Goal: Information Seeking & Learning: Compare options

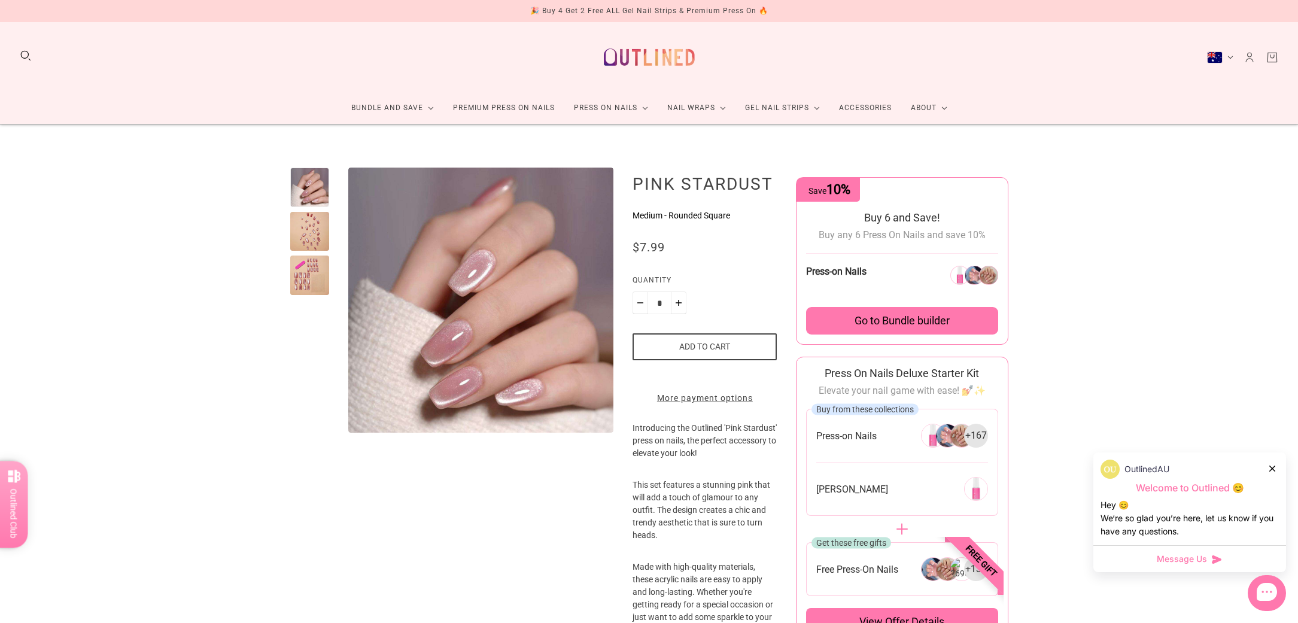
click at [311, 217] on div at bounding box center [310, 232] width 40 height 40
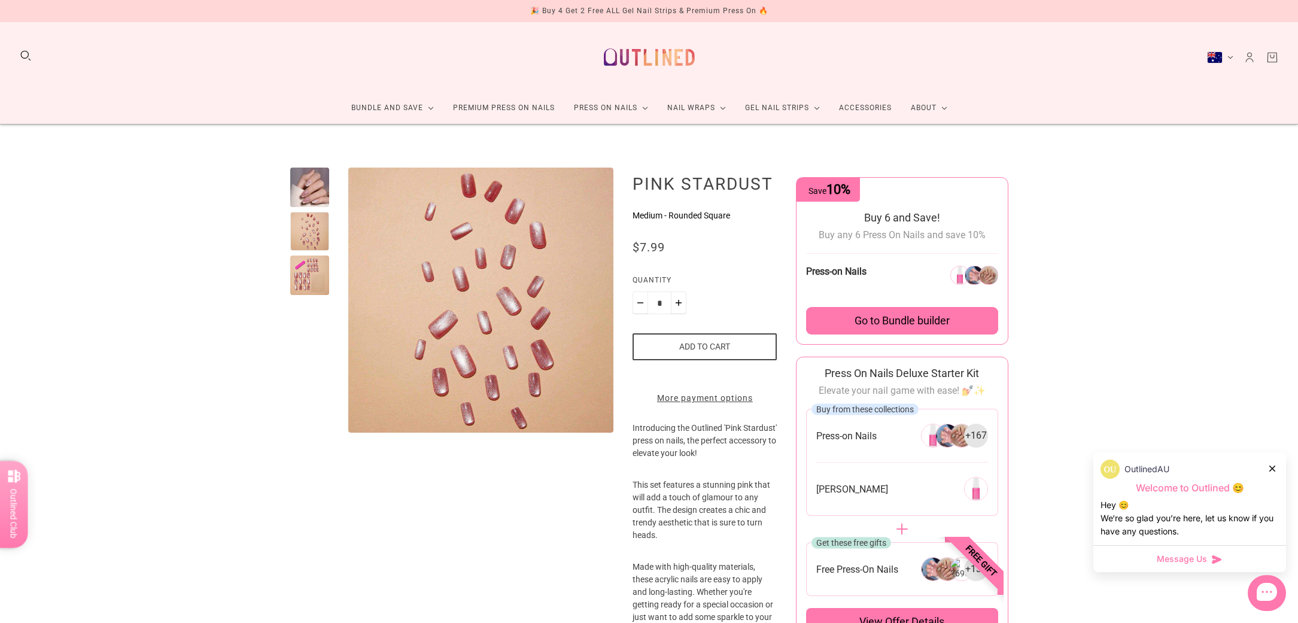
click at [323, 284] on div at bounding box center [310, 276] width 40 height 40
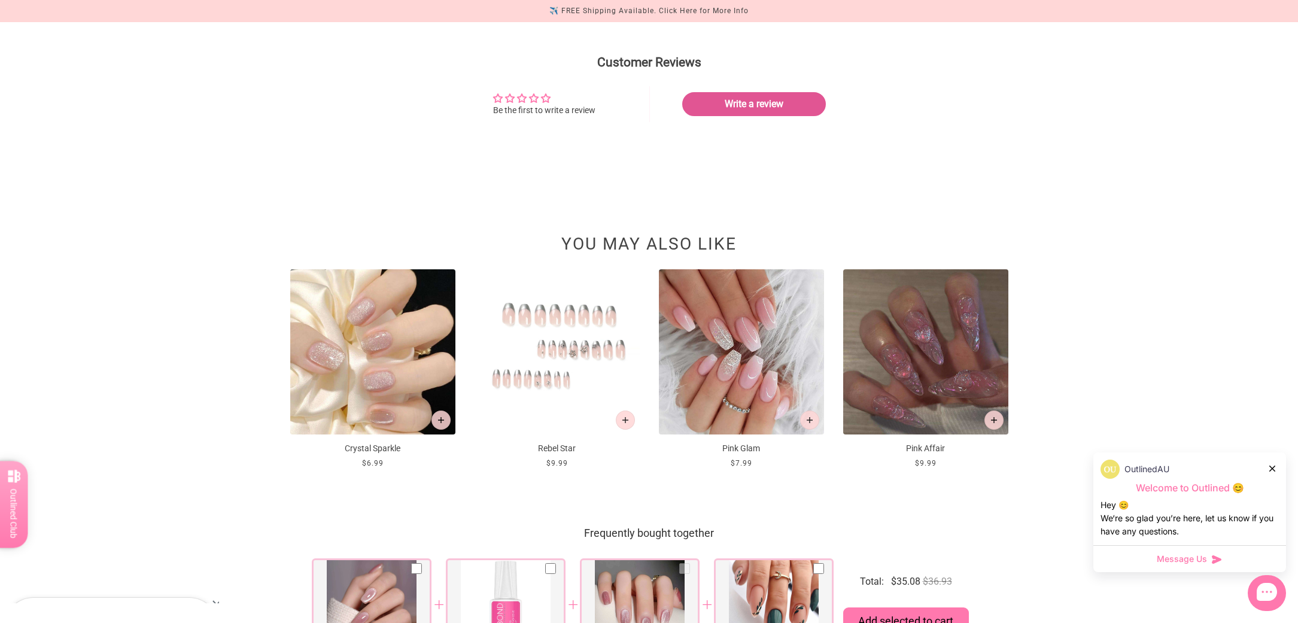
scroll to position [1510, 0]
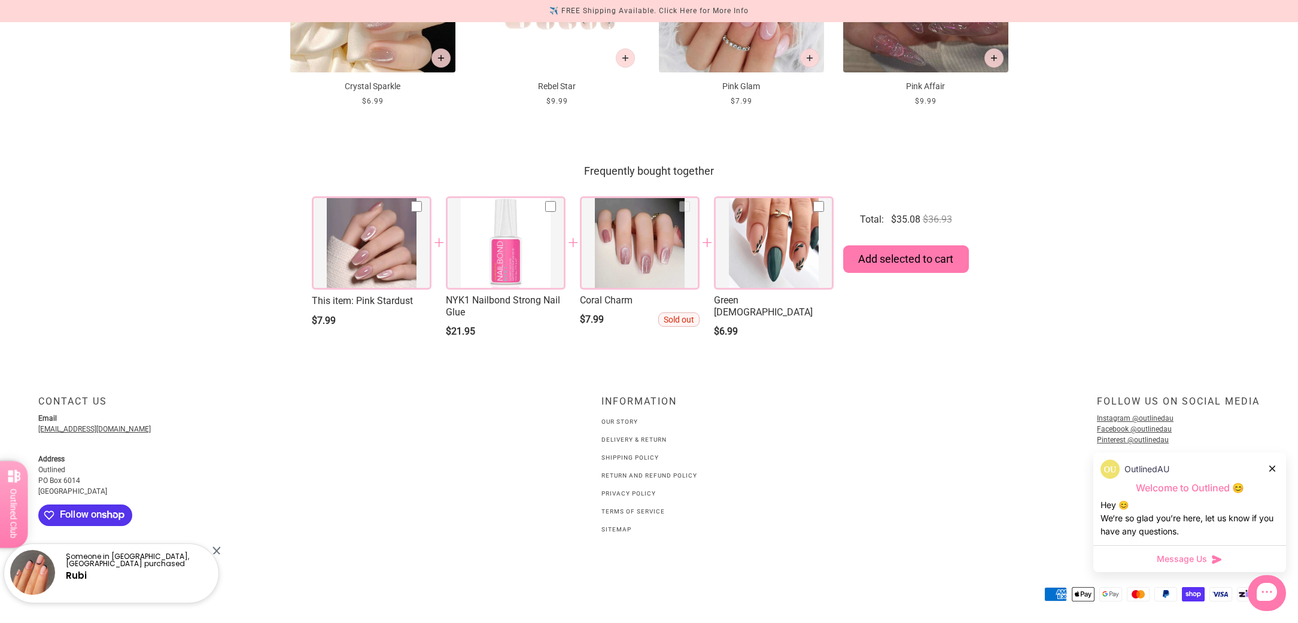
click at [622, 425] on link "Our Story" at bounding box center [620, 421] width 37 height 7
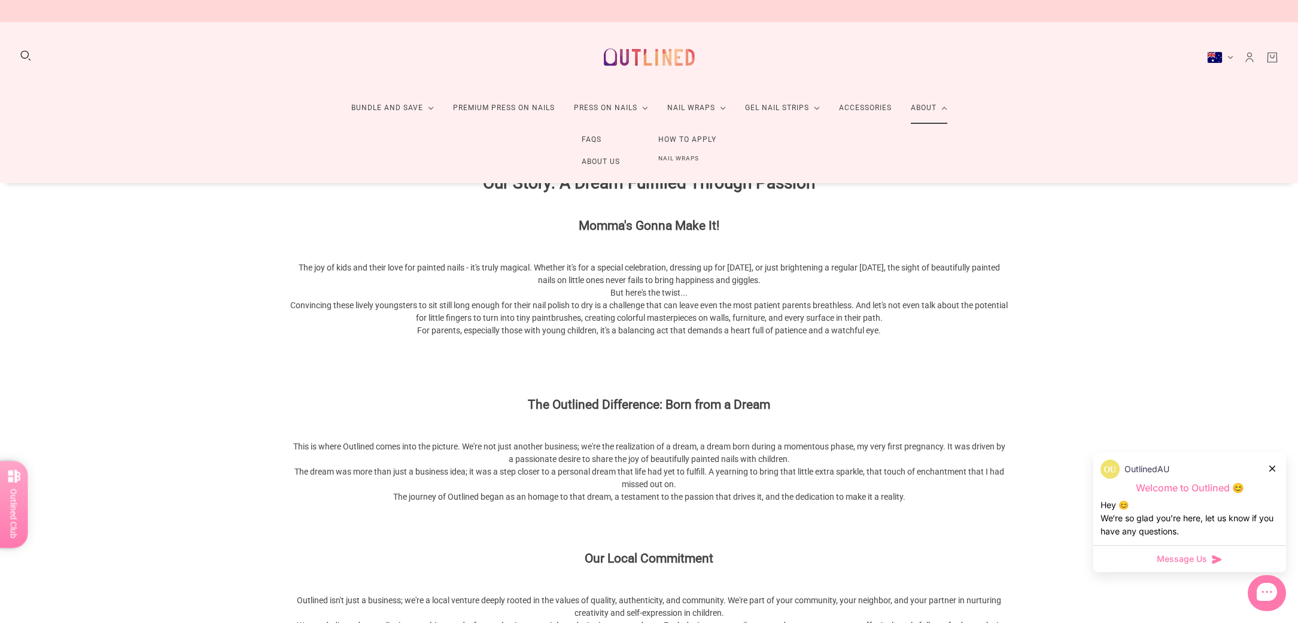
click at [615, 160] on link "About Us" at bounding box center [601, 162] width 77 height 22
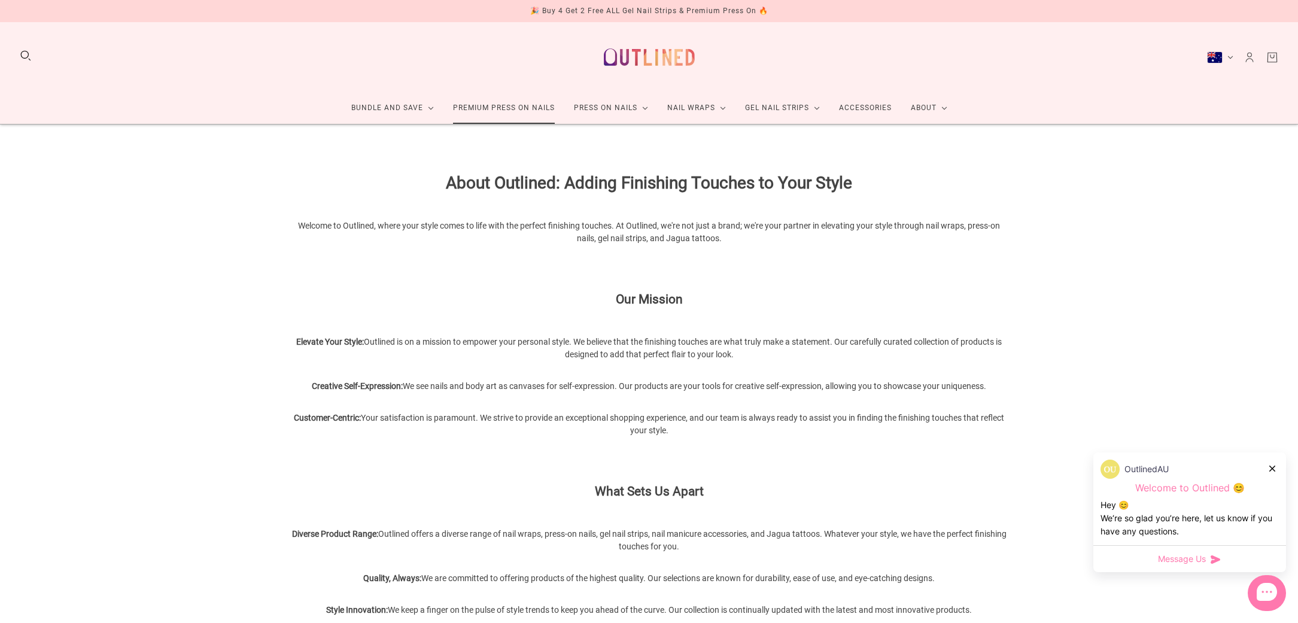
click at [508, 111] on link "Premium Press On Nails" at bounding box center [504, 108] width 121 height 32
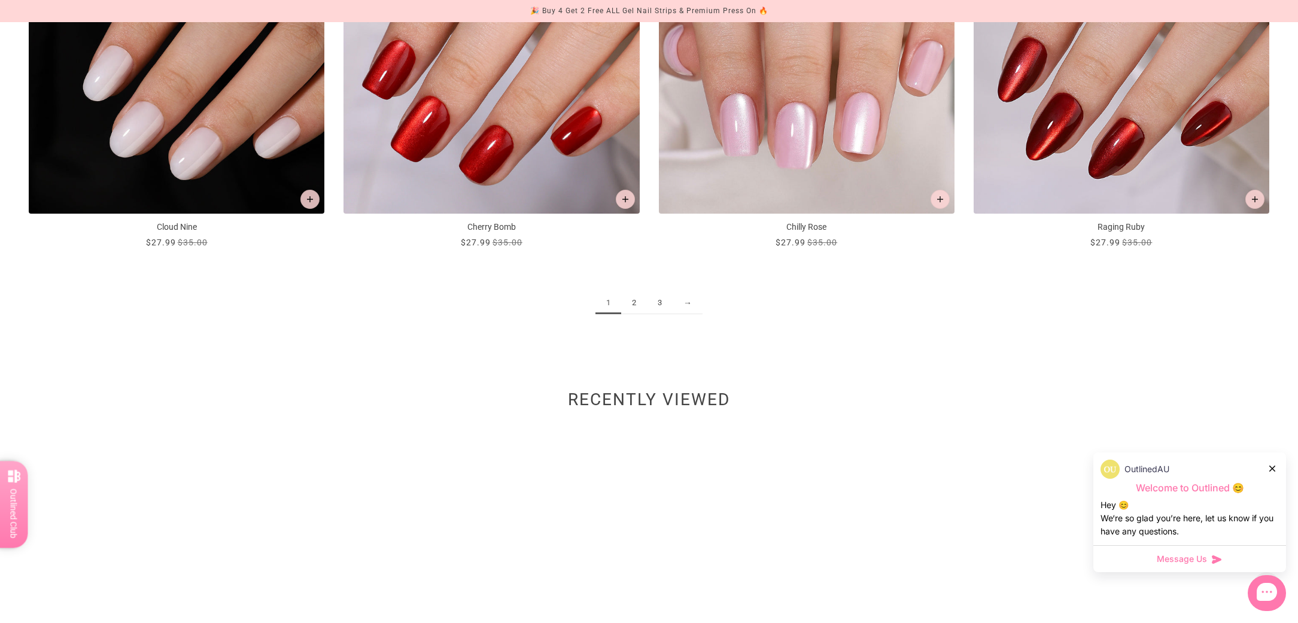
scroll to position [2121, 0]
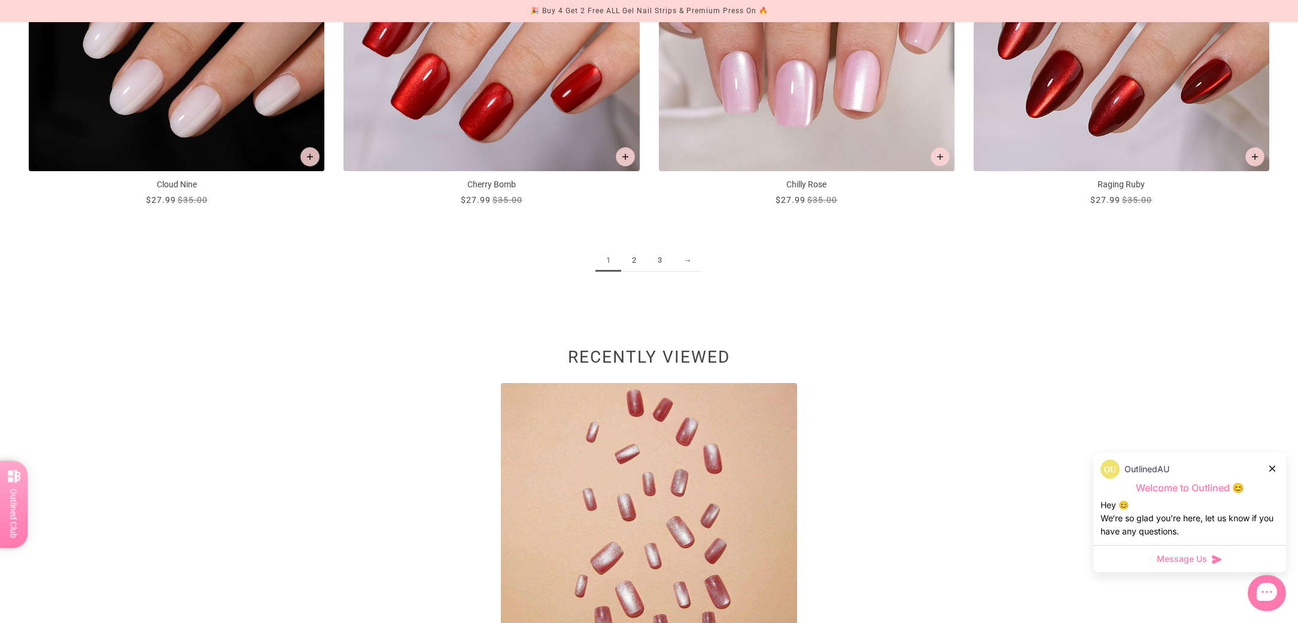
click at [634, 262] on link "2" at bounding box center [634, 261] width 26 height 22
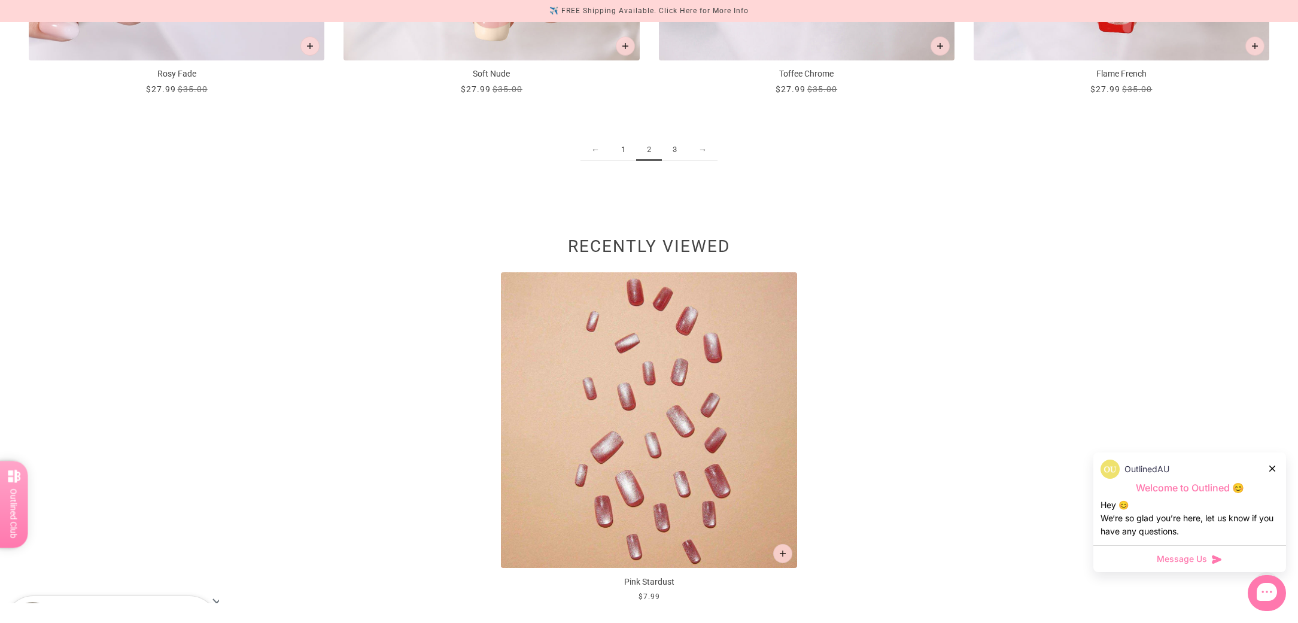
scroll to position [2236, 0]
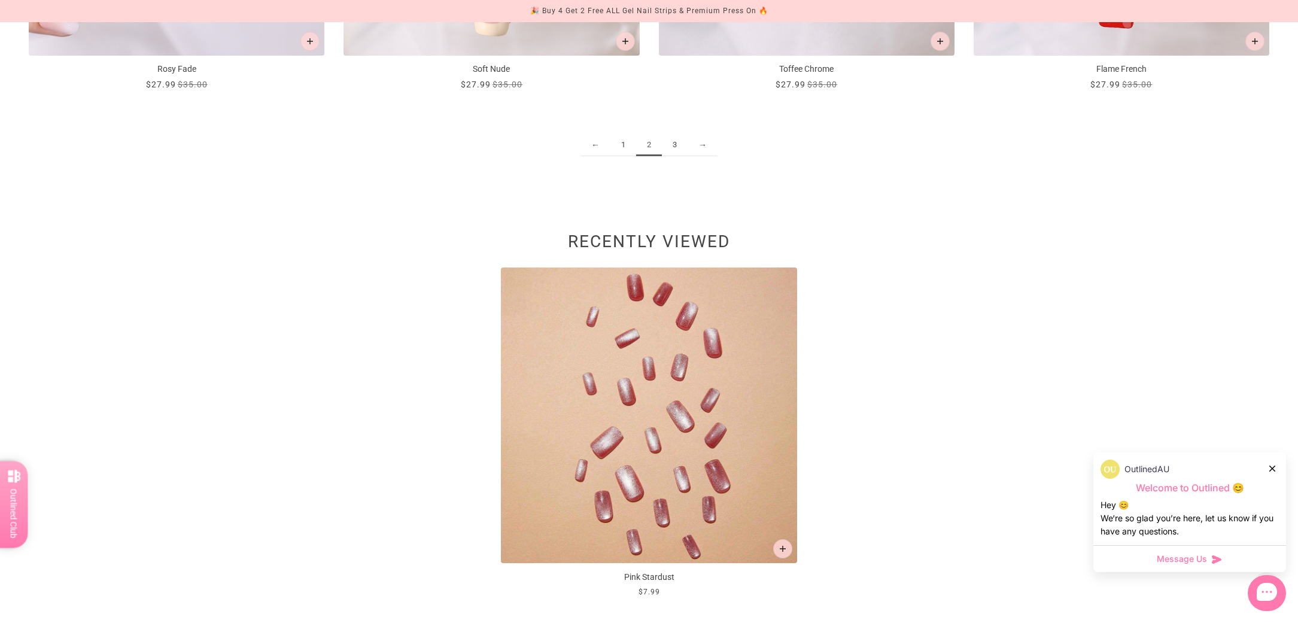
click at [681, 382] on img at bounding box center [649, 416] width 296 height 296
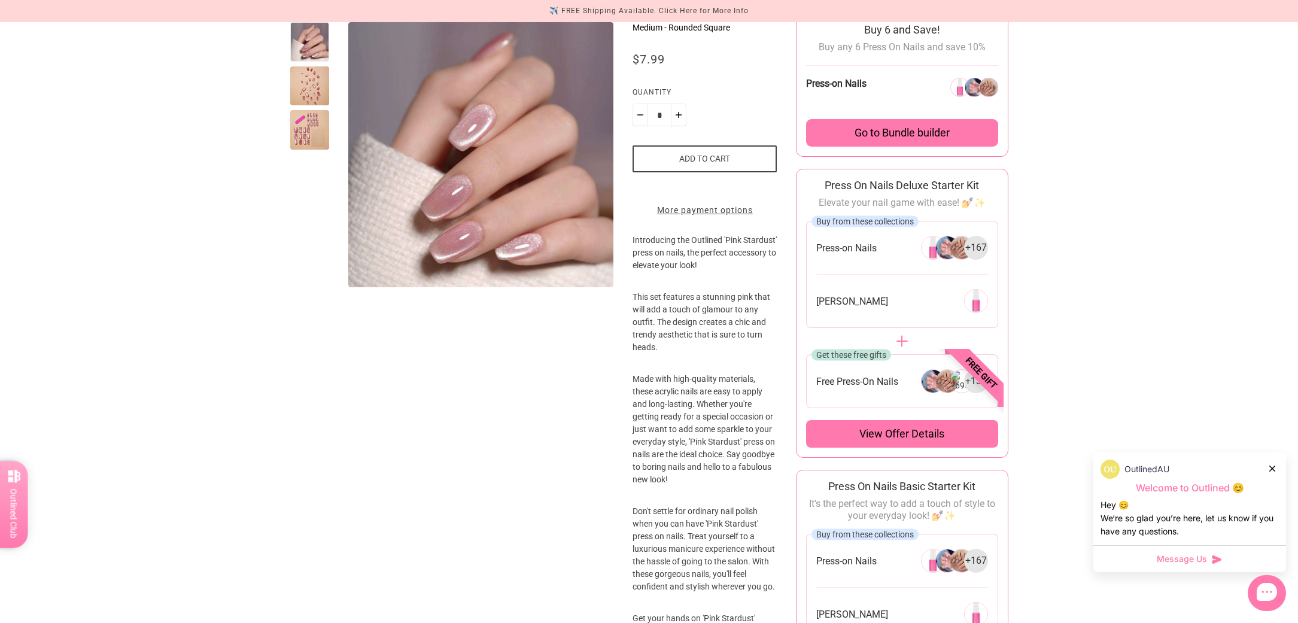
scroll to position [457, 0]
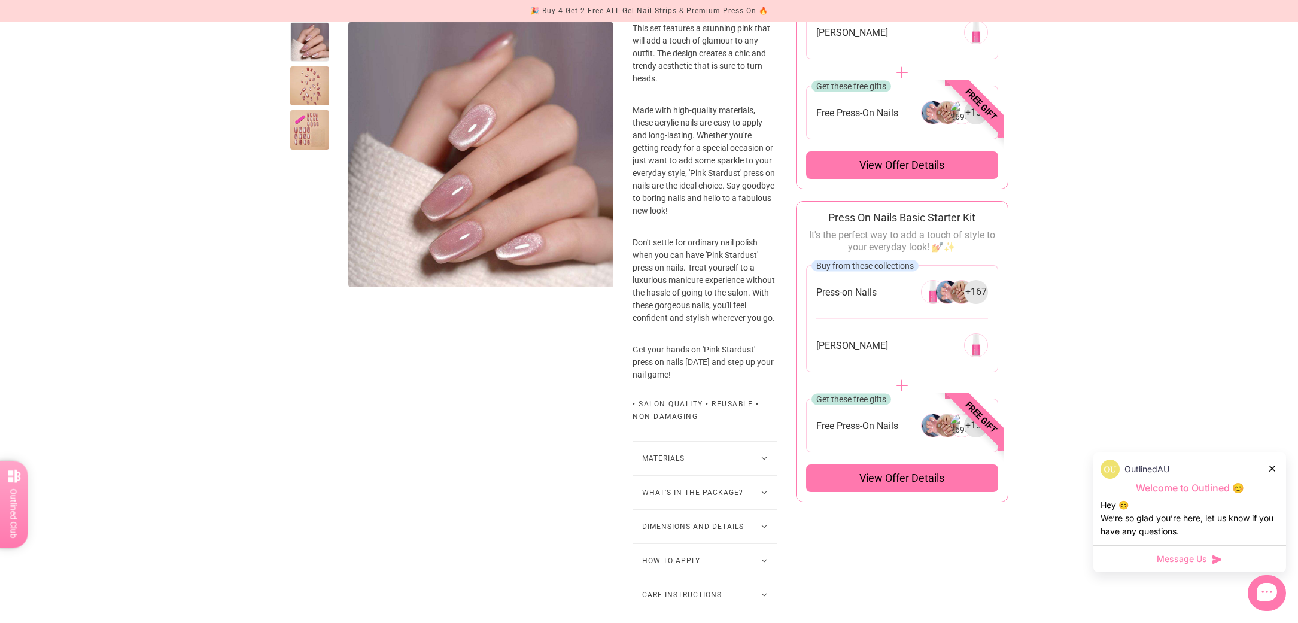
click at [730, 508] on button "What's in the package?" at bounding box center [705, 493] width 144 height 34
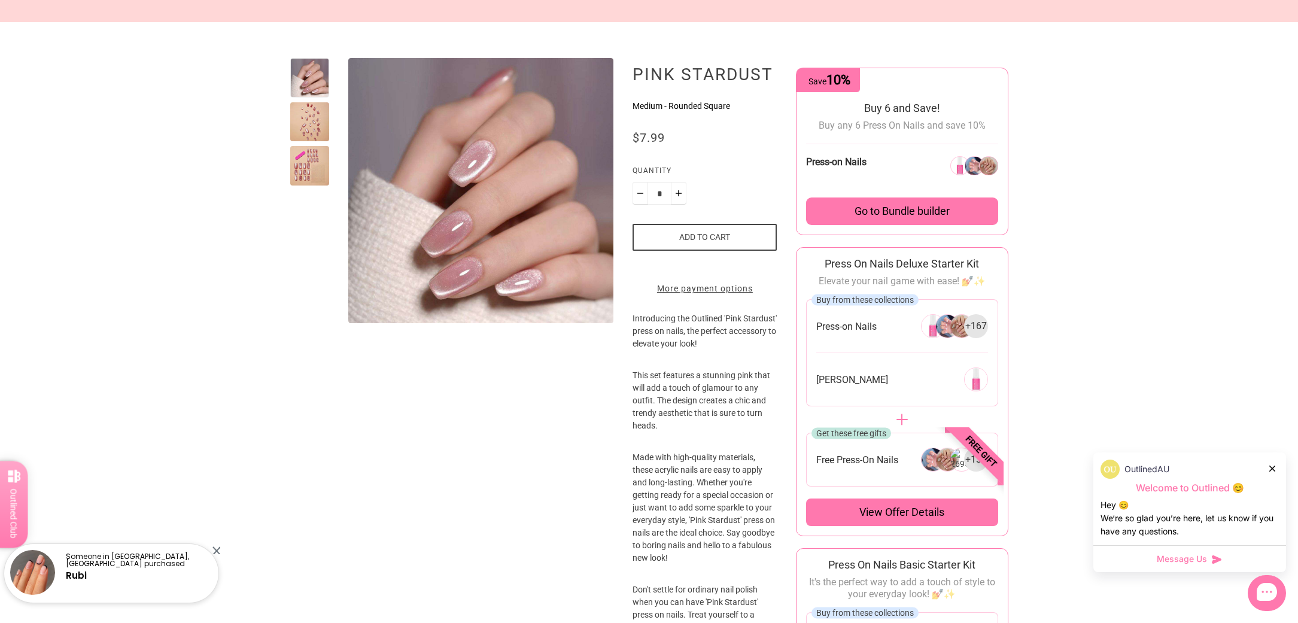
scroll to position [0, 0]
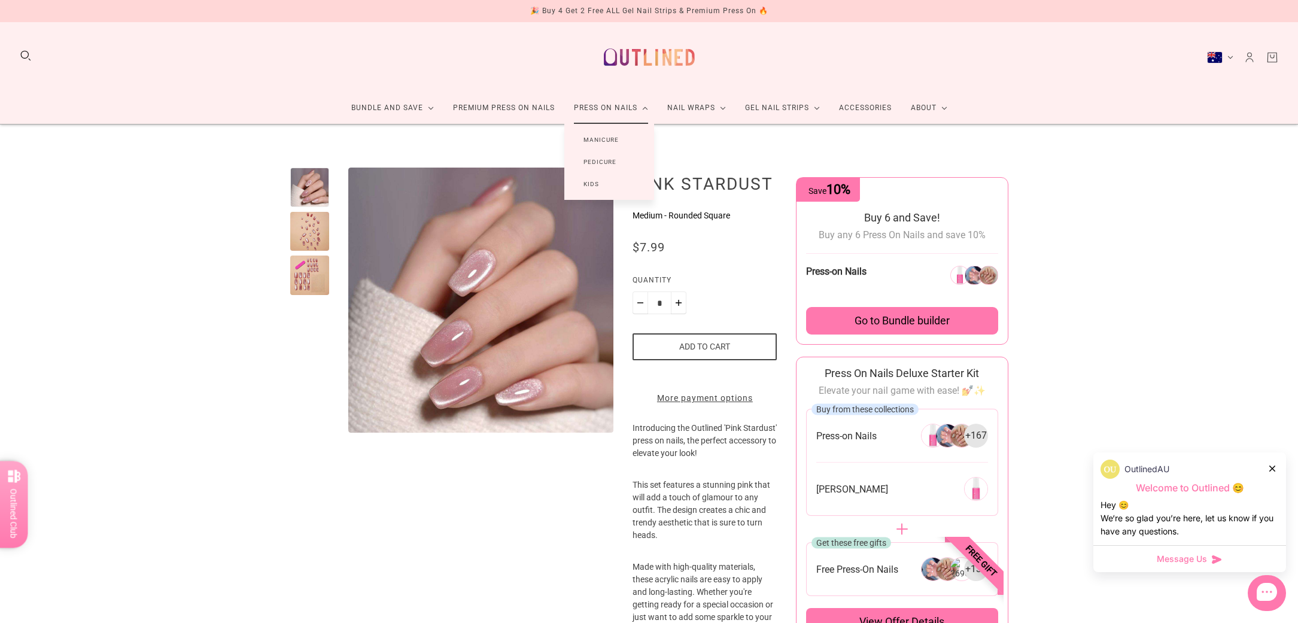
click at [608, 107] on link "Press On Nails" at bounding box center [610, 108] width 93 height 32
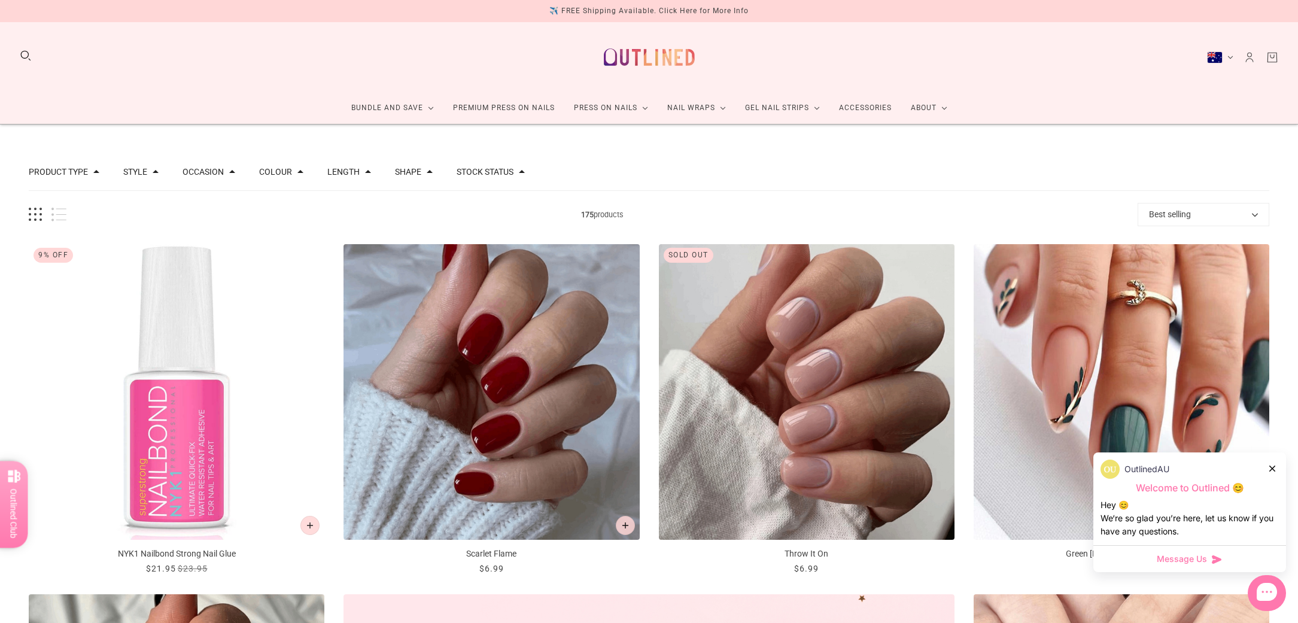
click at [1274, 469] on icon at bounding box center [1273, 469] width 6 height 6
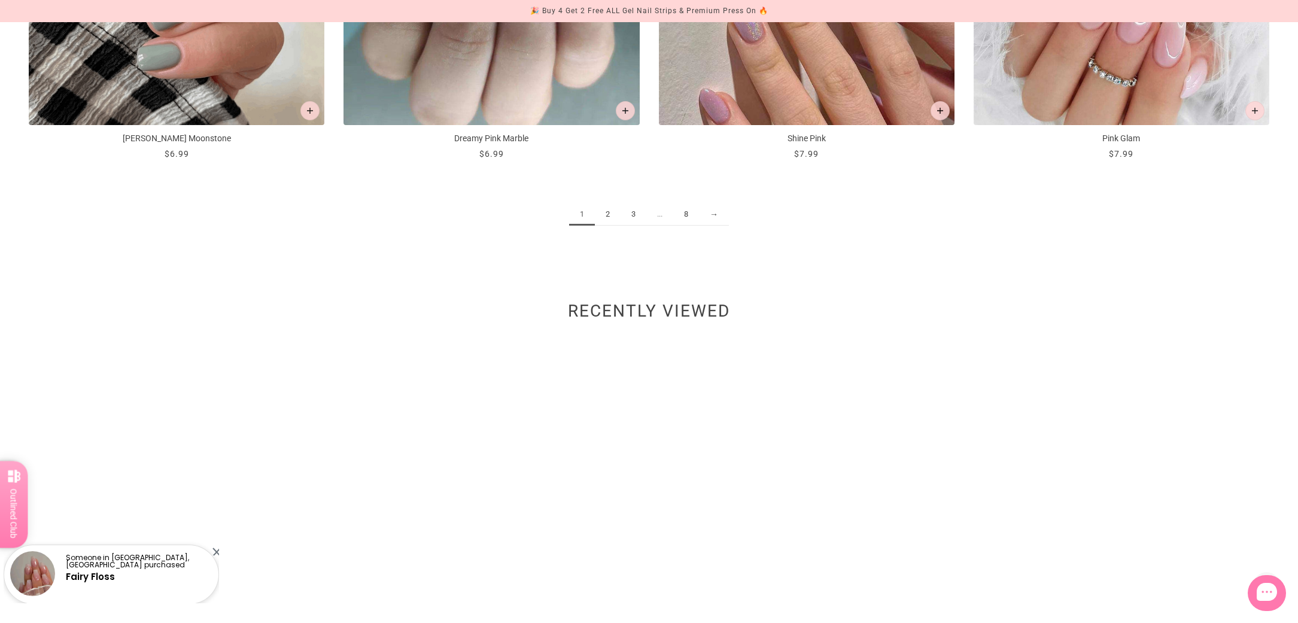
scroll to position [2197, 0]
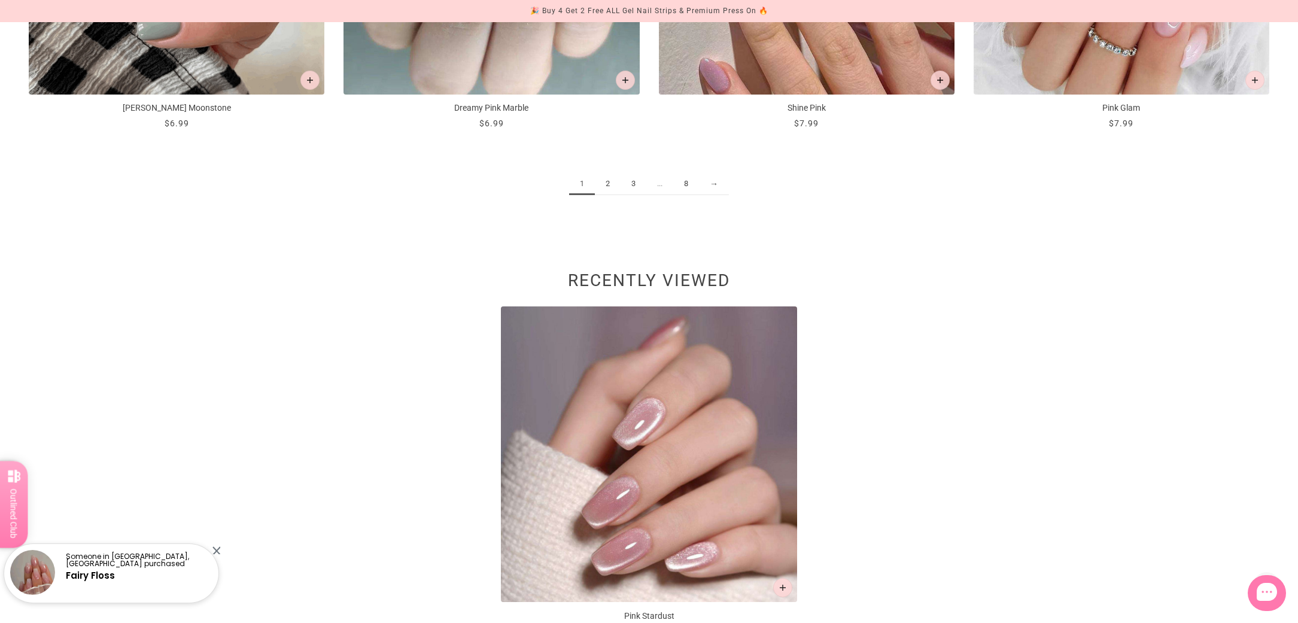
click at [612, 186] on link "2" at bounding box center [608, 184] width 26 height 22
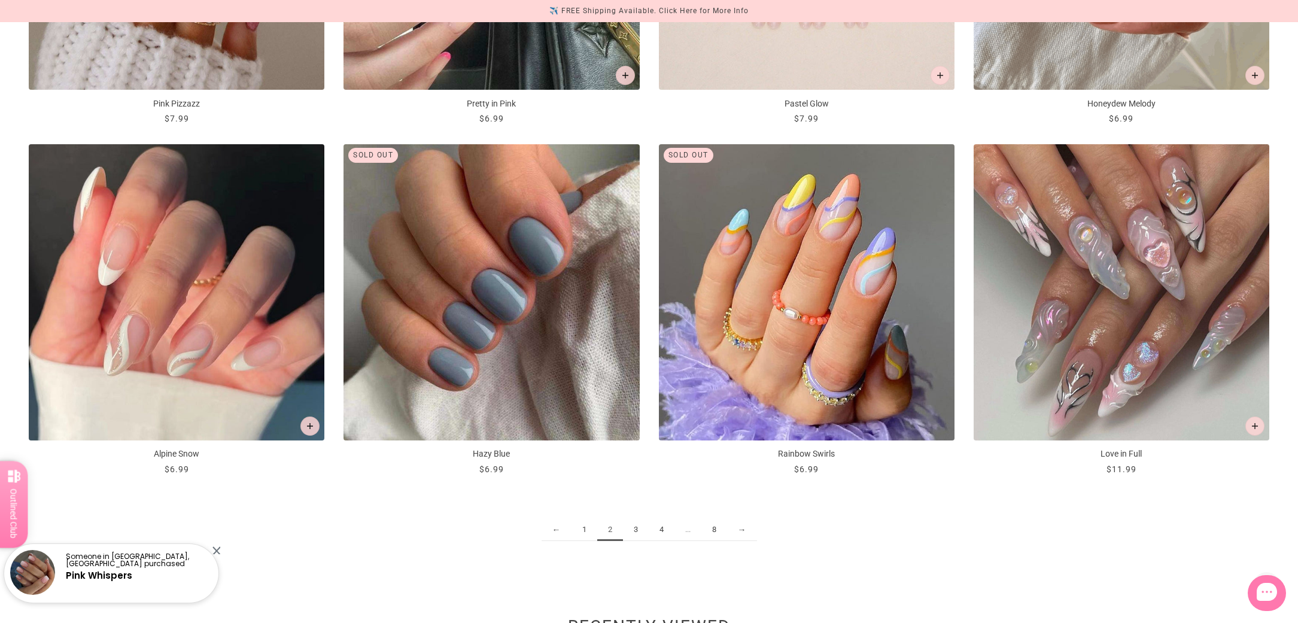
scroll to position [1864, 0]
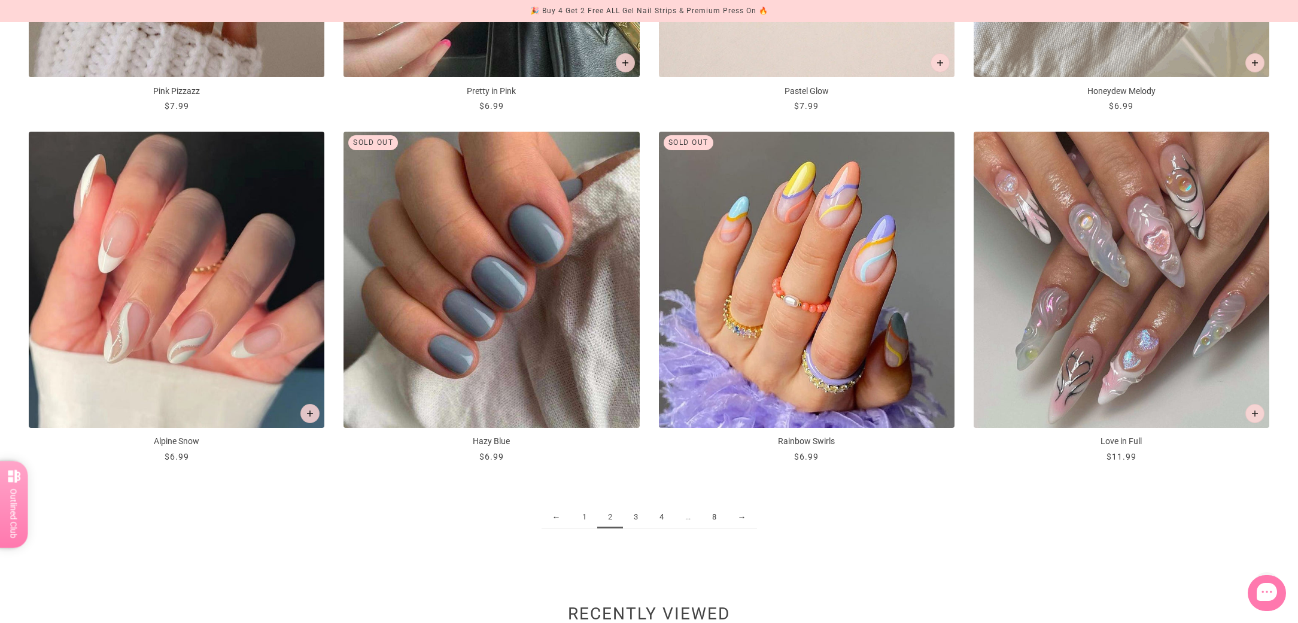
click at [638, 517] on link "3" at bounding box center [636, 517] width 26 height 22
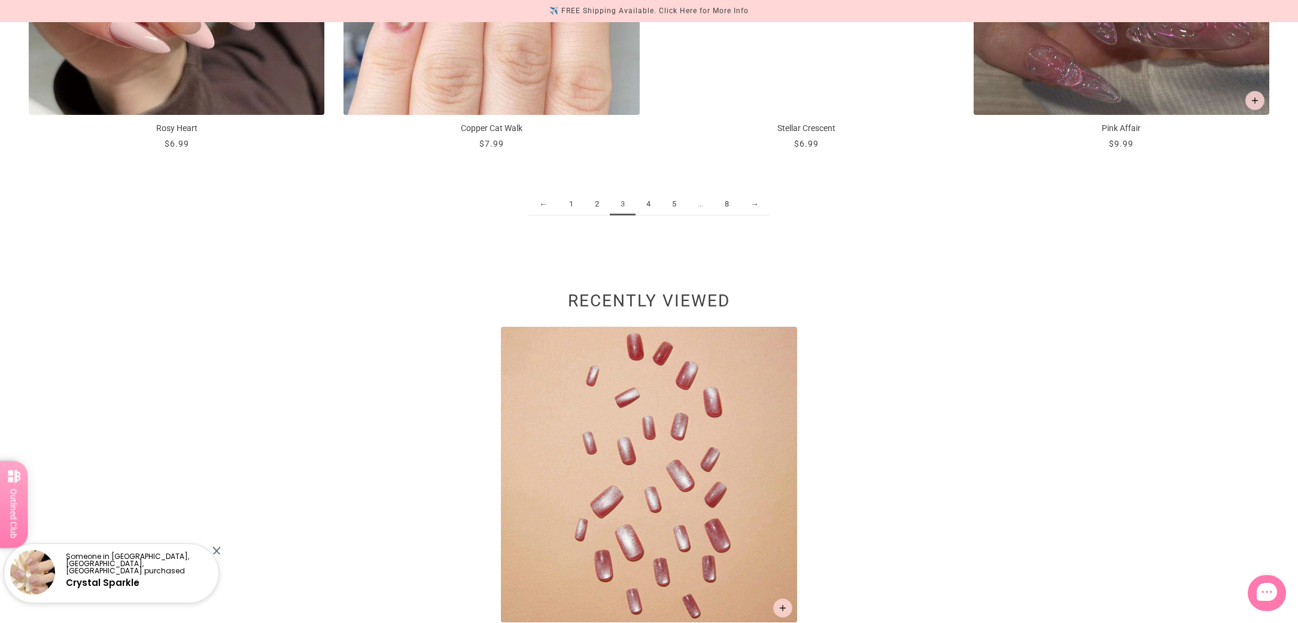
scroll to position [2189, 0]
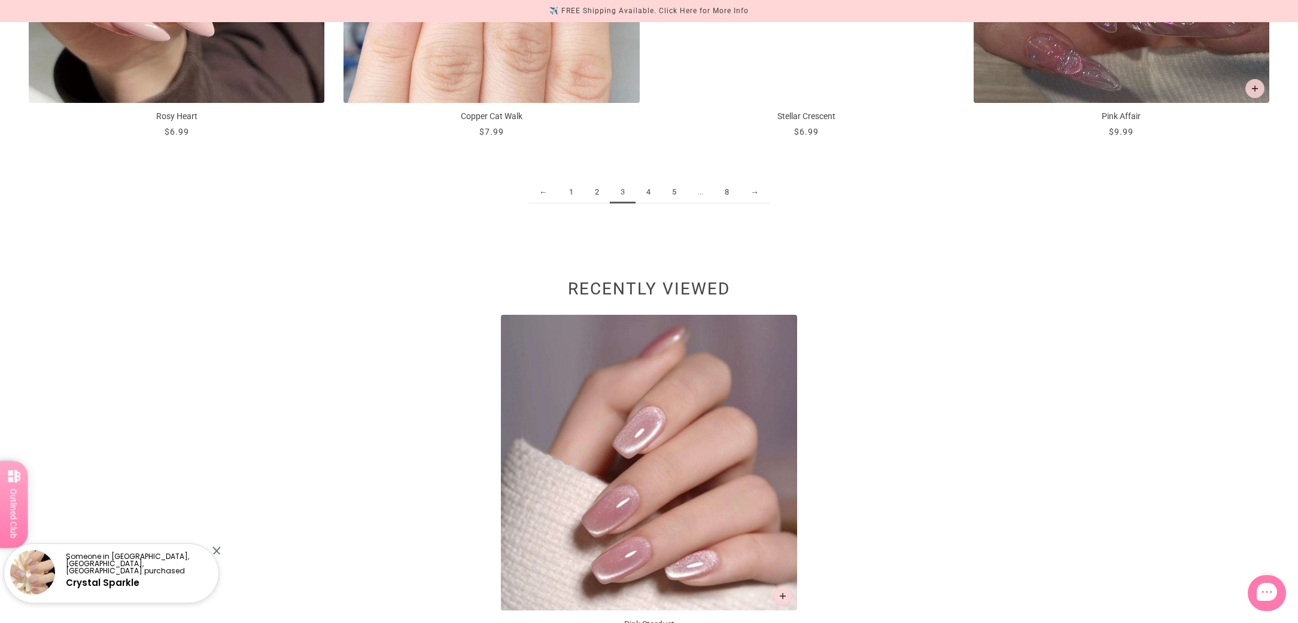
click at [653, 190] on link "4" at bounding box center [649, 192] width 26 height 22
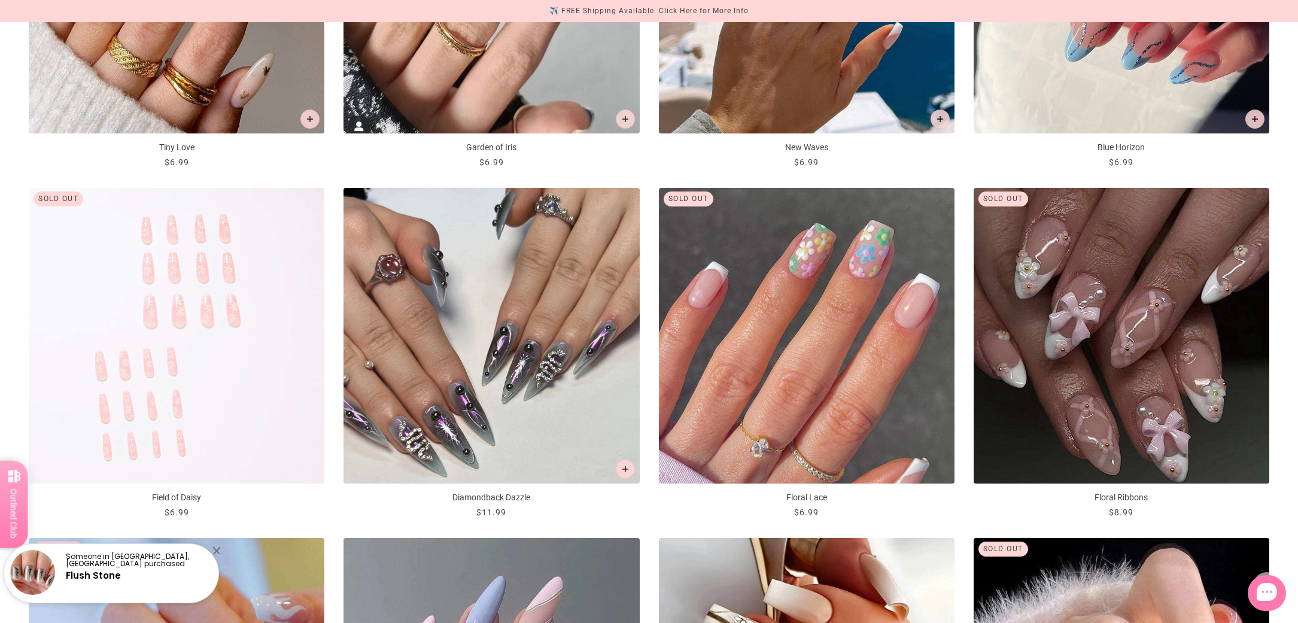
scroll to position [1847, 0]
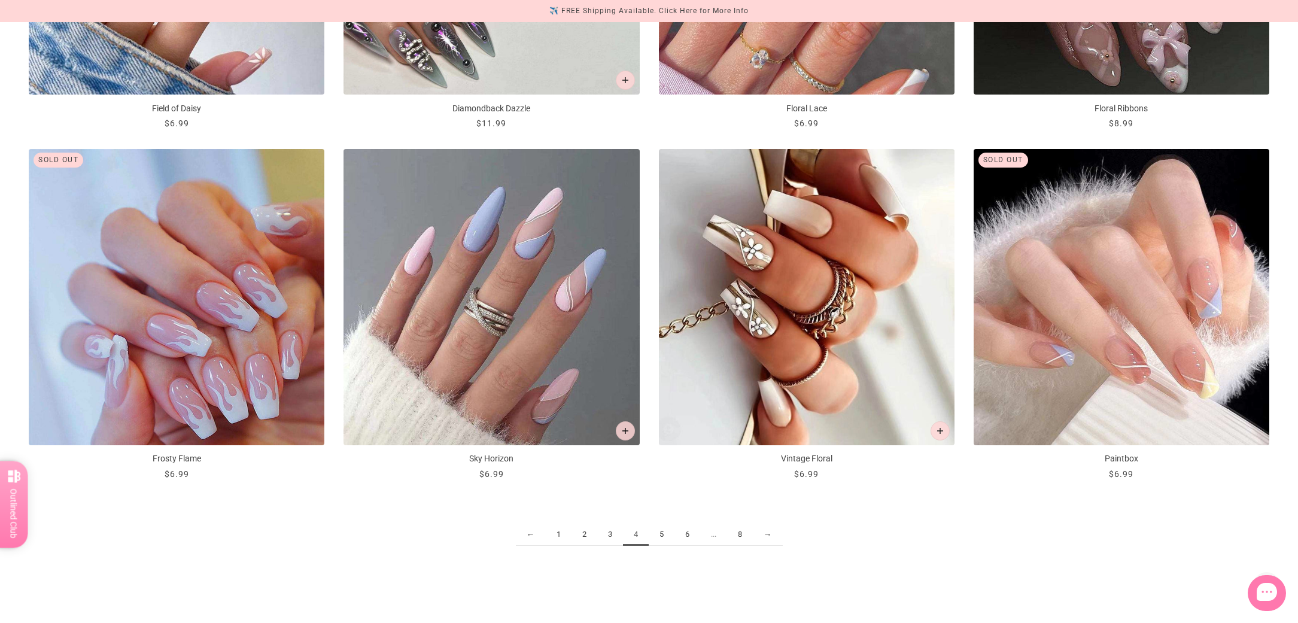
click at [658, 533] on link "5" at bounding box center [662, 535] width 26 height 22
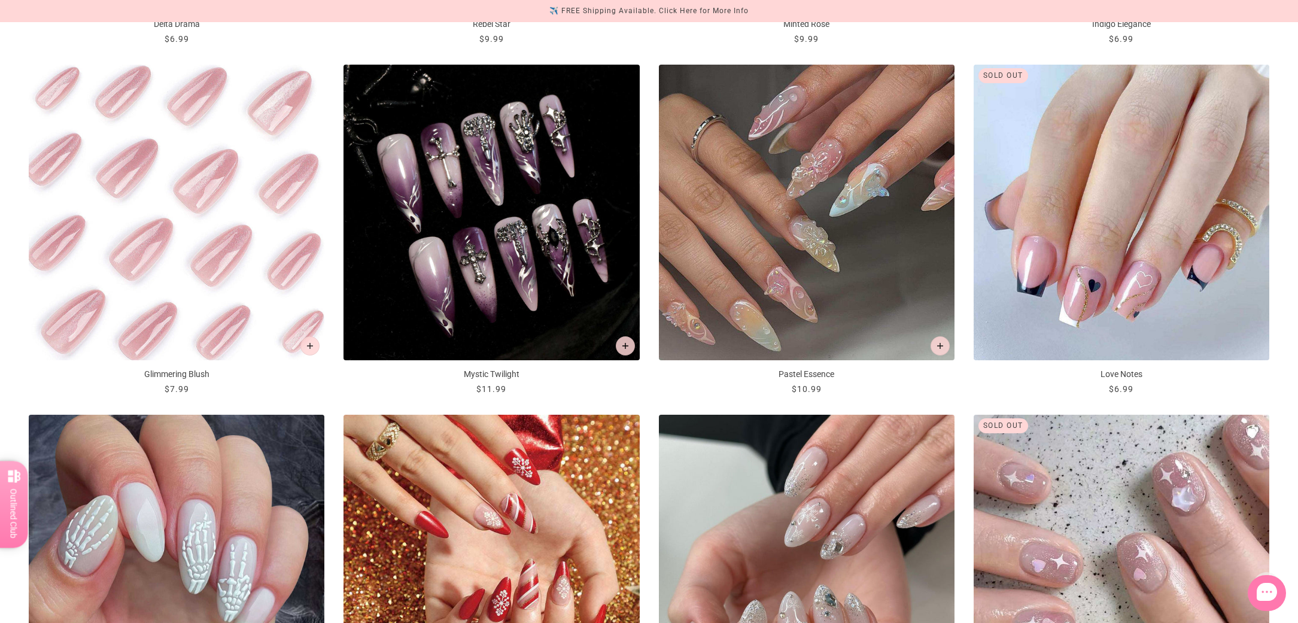
scroll to position [1787, 0]
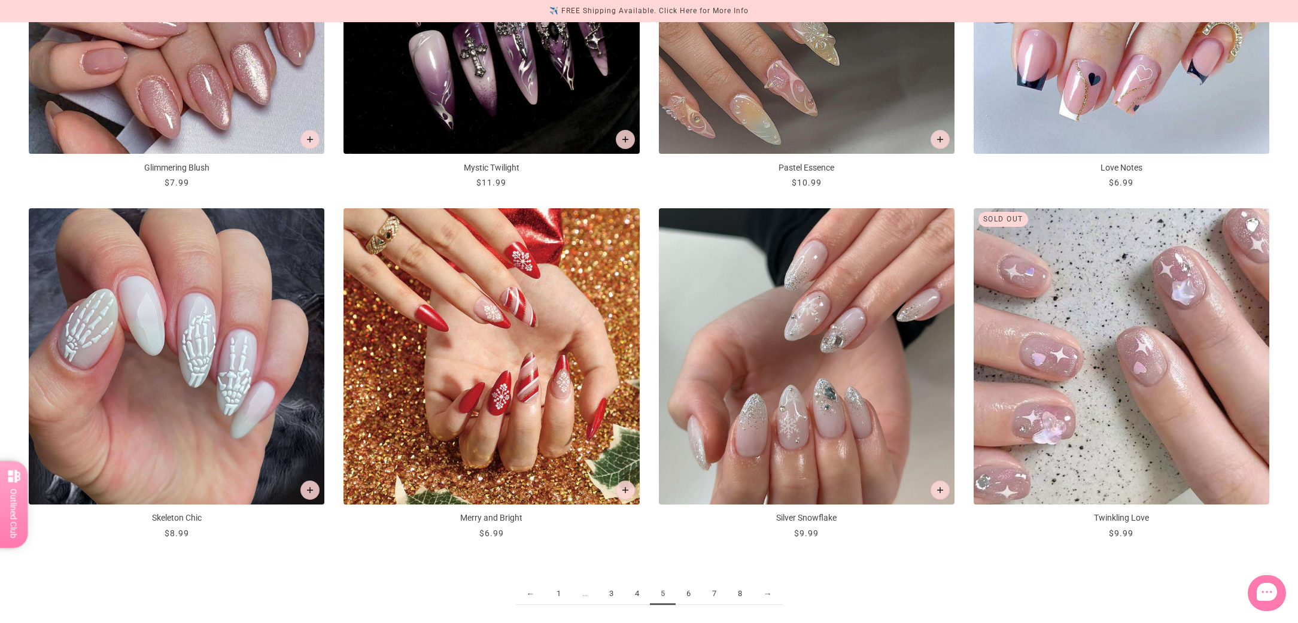
click at [695, 593] on link "6" at bounding box center [689, 594] width 26 height 22
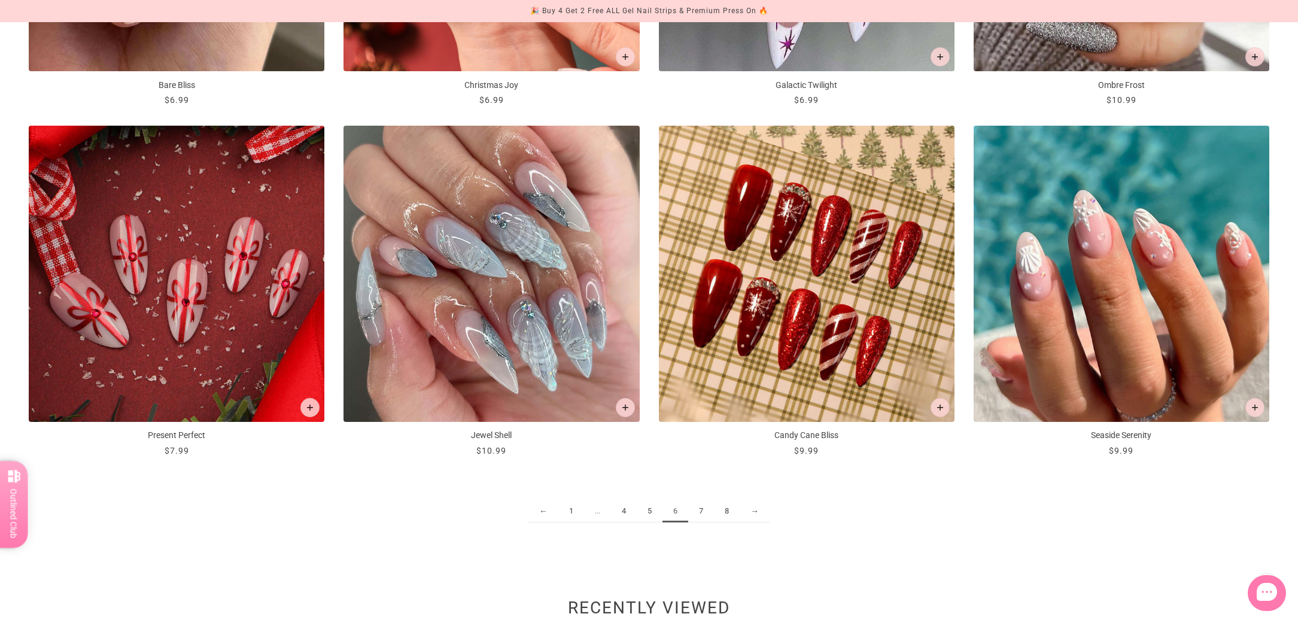
scroll to position [2000, 0]
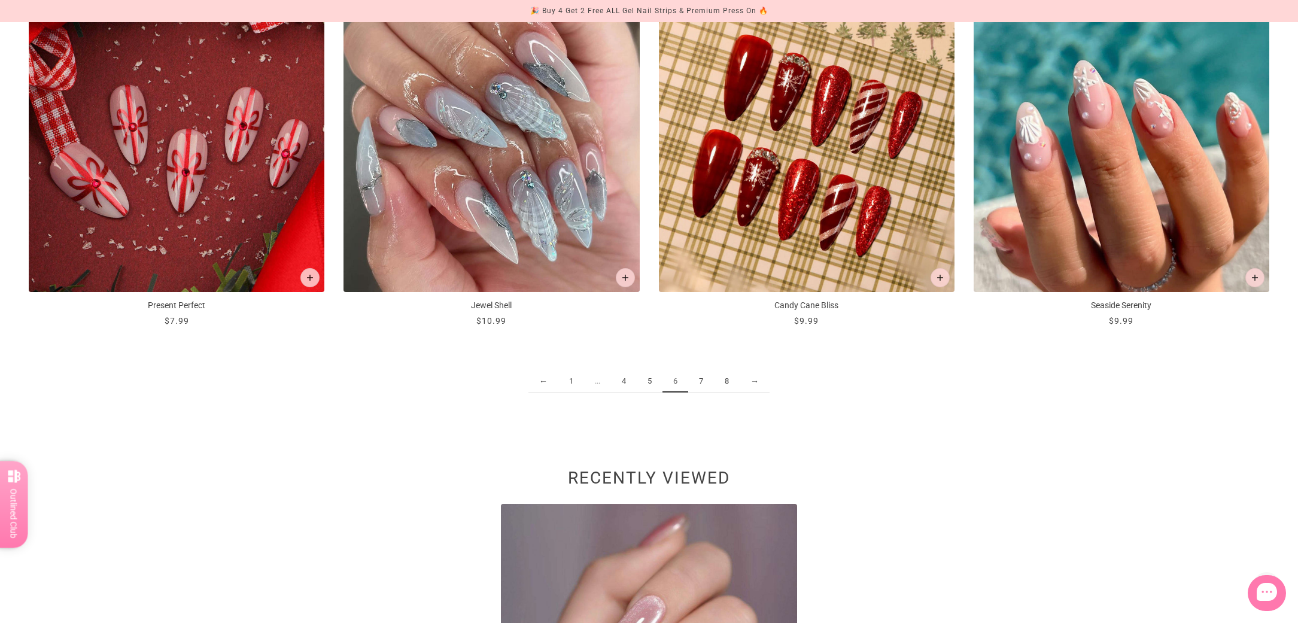
click at [706, 384] on link "7" at bounding box center [701, 382] width 26 height 22
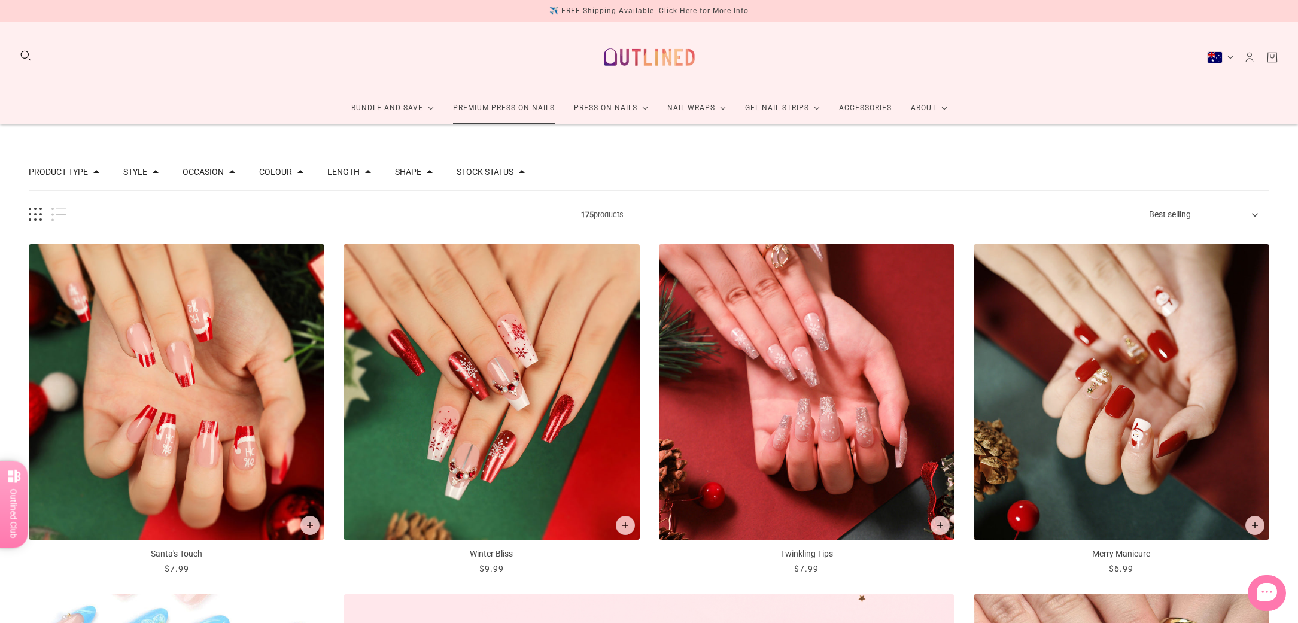
click at [508, 104] on link "Premium Press On Nails" at bounding box center [504, 108] width 121 height 32
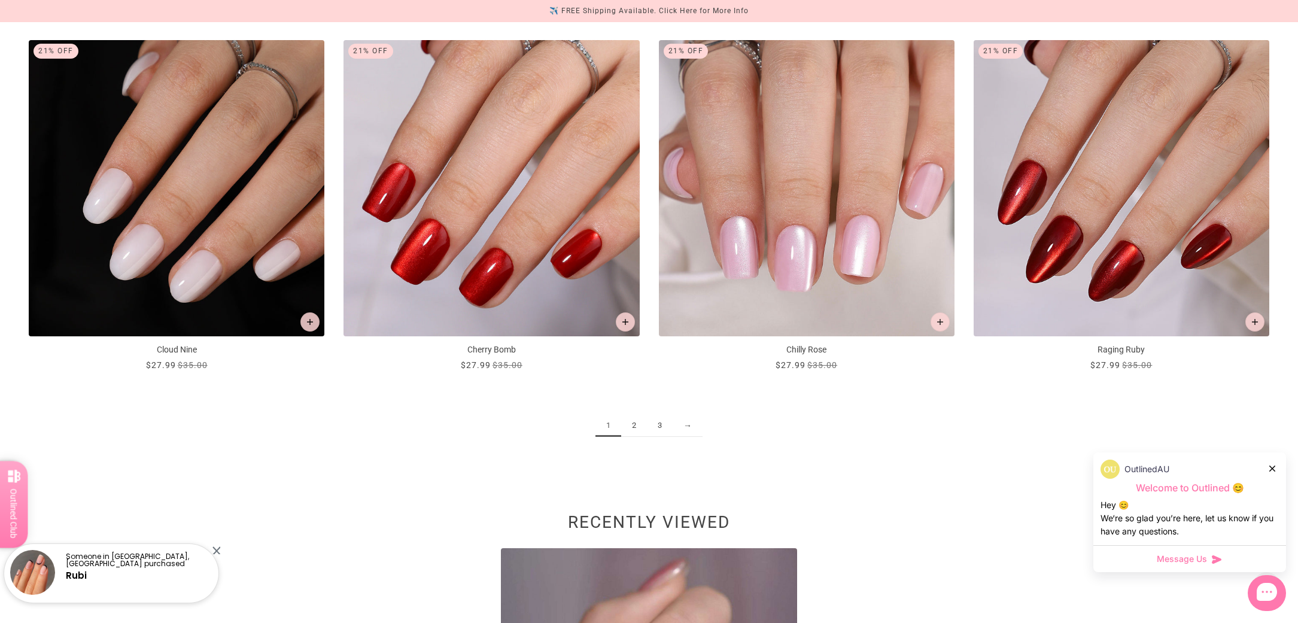
scroll to position [2050, 0]
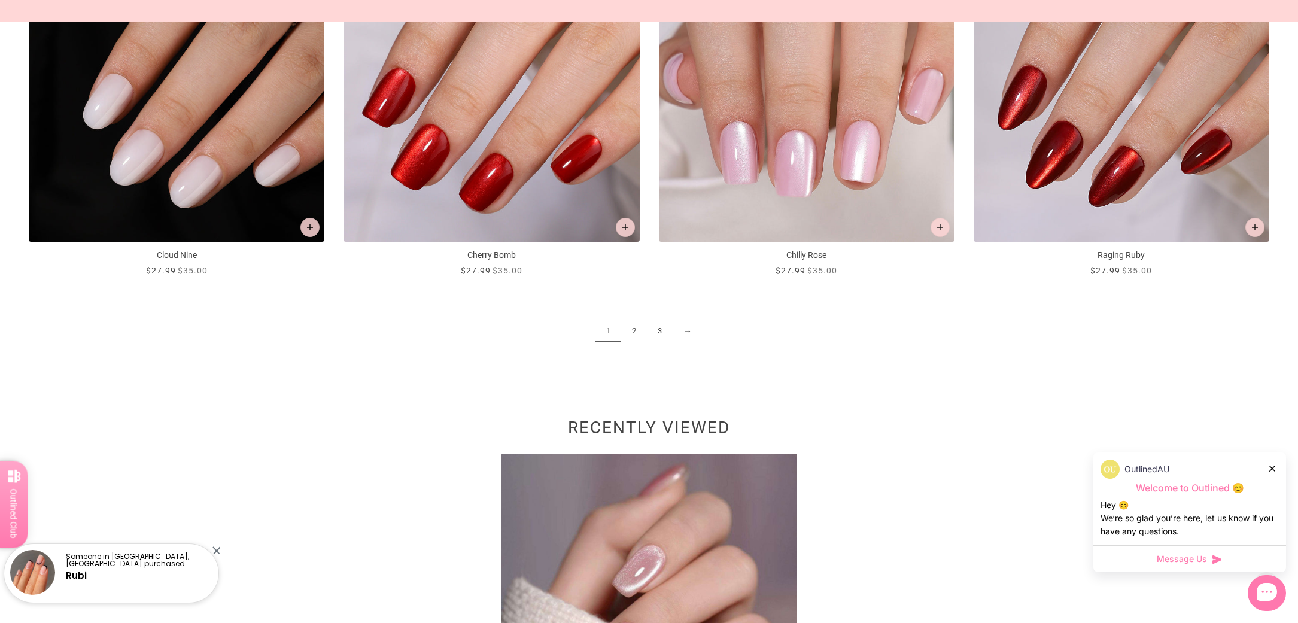
click at [657, 330] on link "3" at bounding box center [660, 331] width 26 height 22
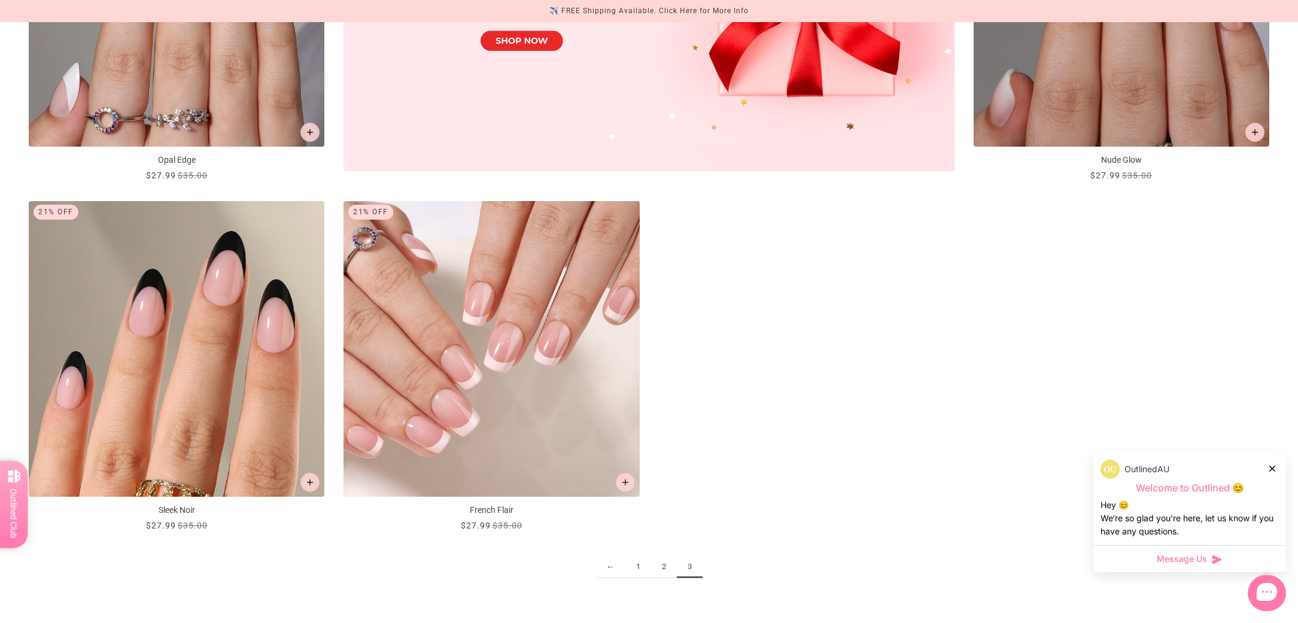
scroll to position [1020, 0]
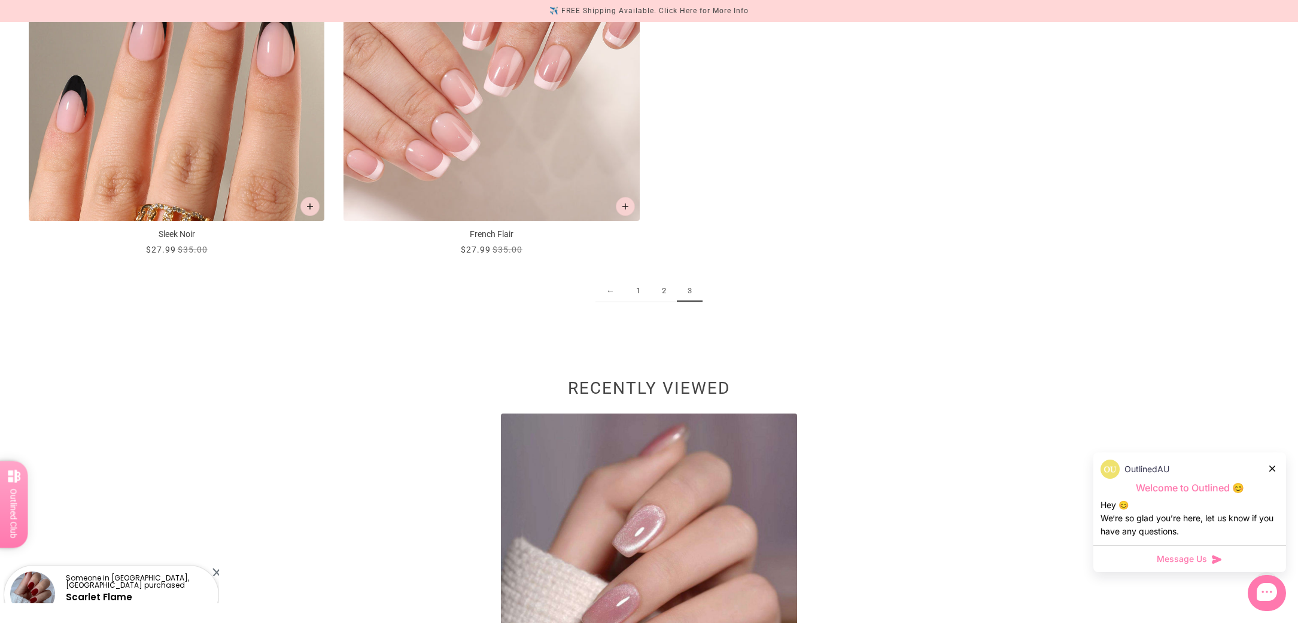
click at [664, 289] on link "2" at bounding box center [664, 291] width 26 height 22
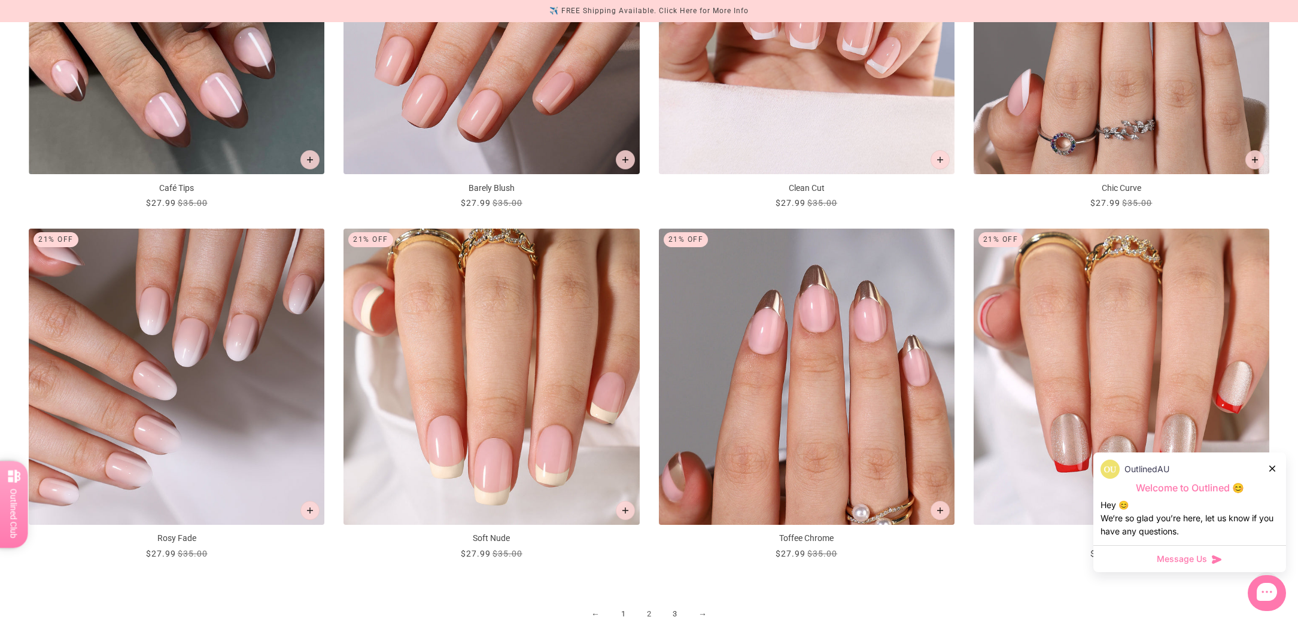
scroll to position [1904, 0]
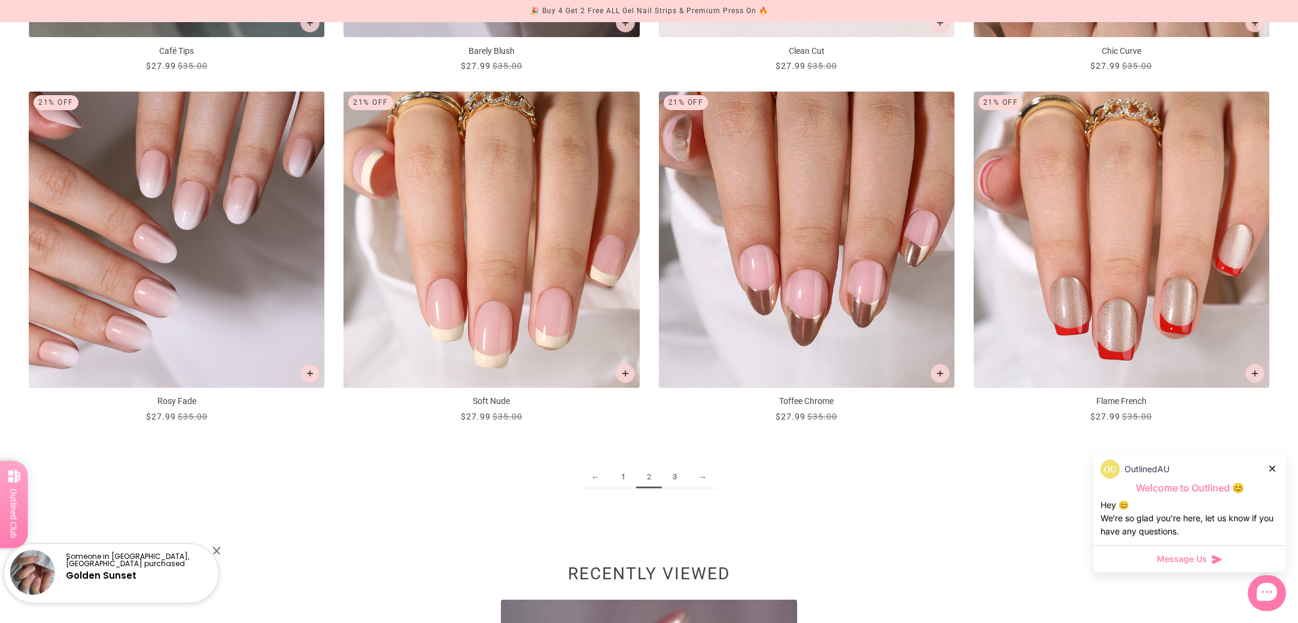
click at [627, 476] on link "1" at bounding box center [624, 477] width 26 height 22
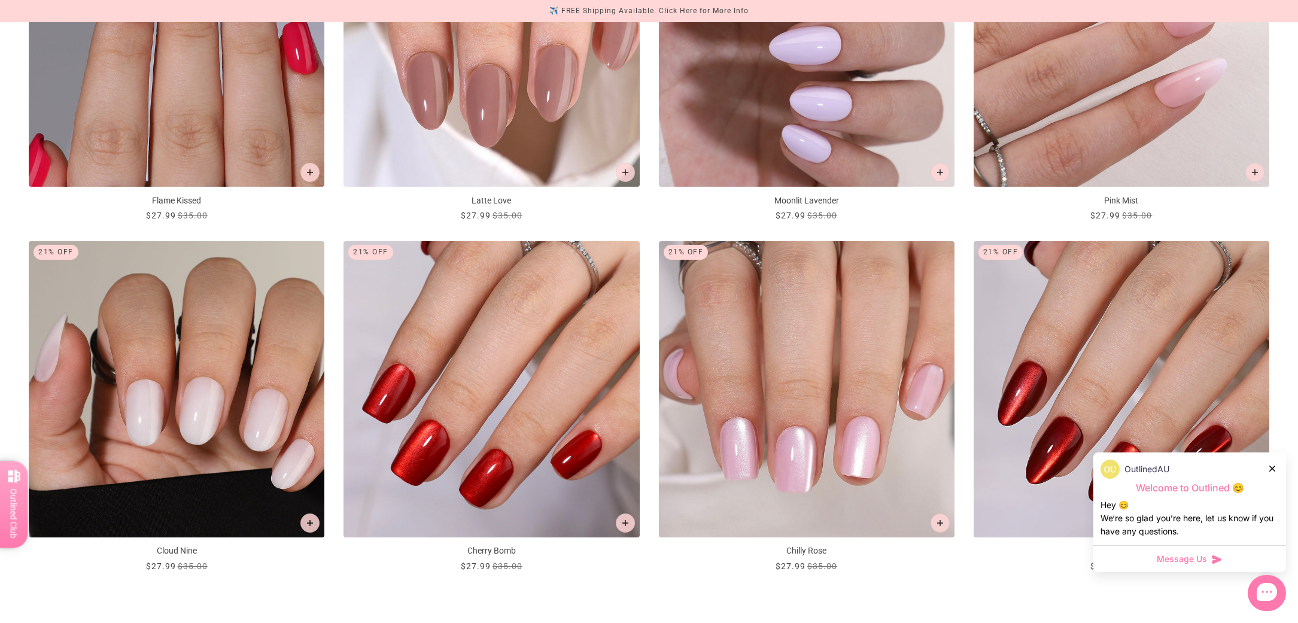
scroll to position [2159, 0]
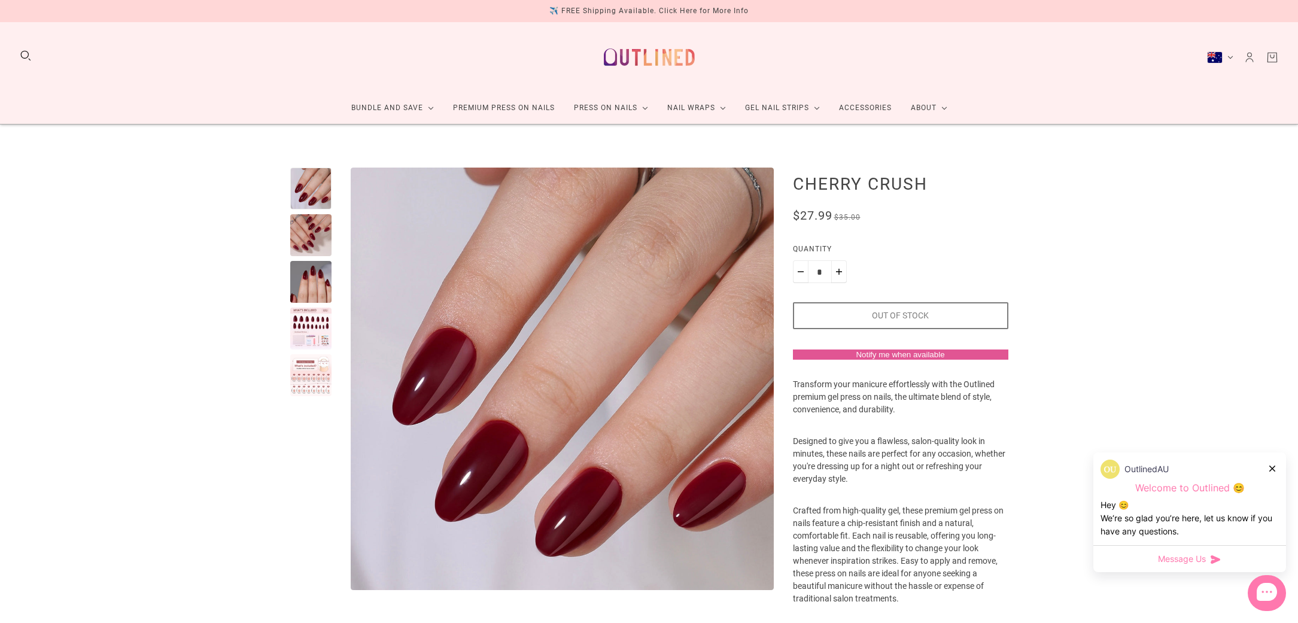
click at [307, 379] on div at bounding box center [311, 375] width 42 height 42
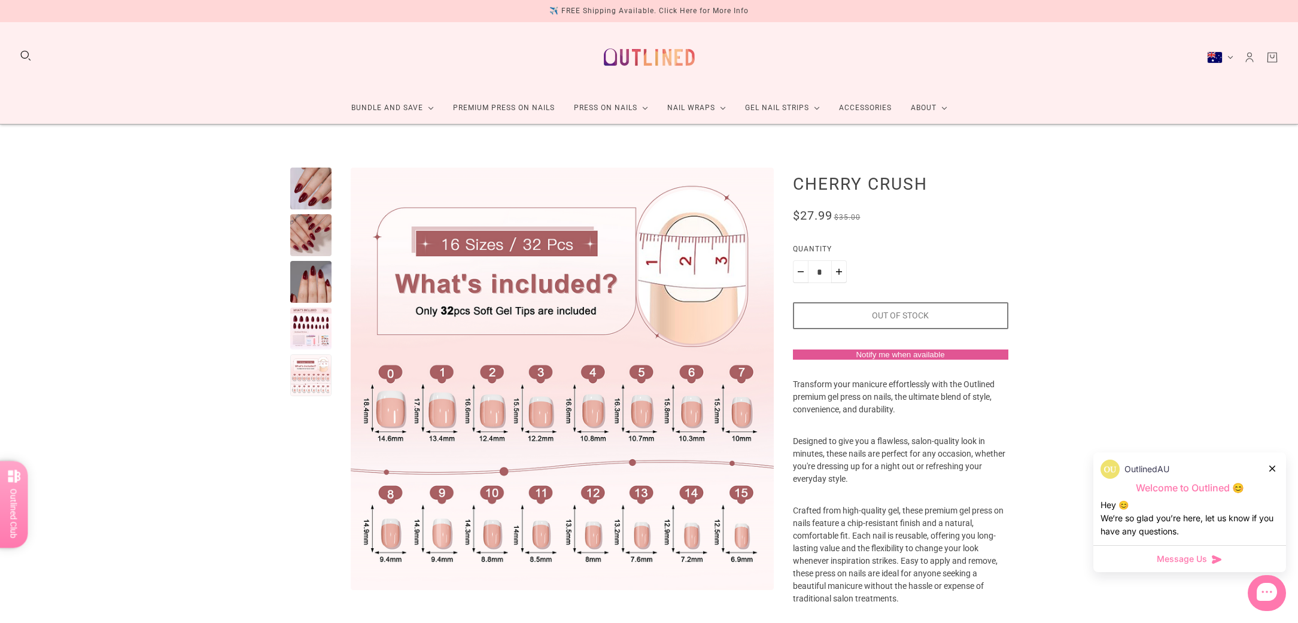
click at [309, 281] on div at bounding box center [311, 282] width 42 height 42
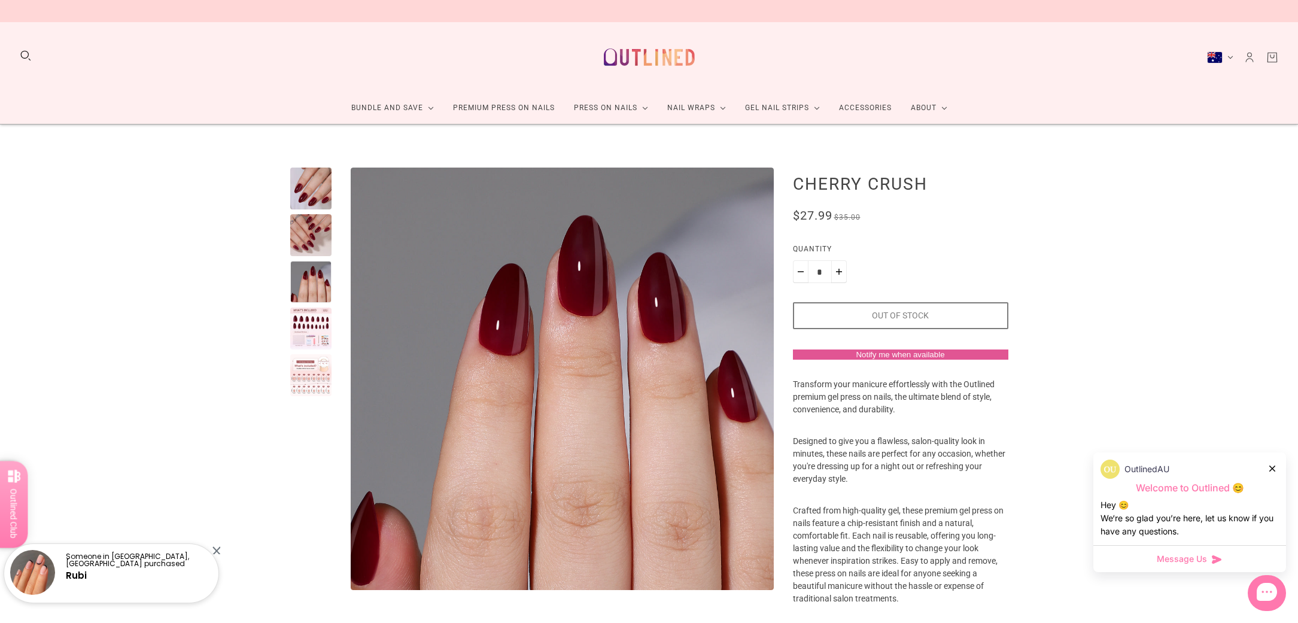
click at [323, 347] on div at bounding box center [311, 329] width 42 height 42
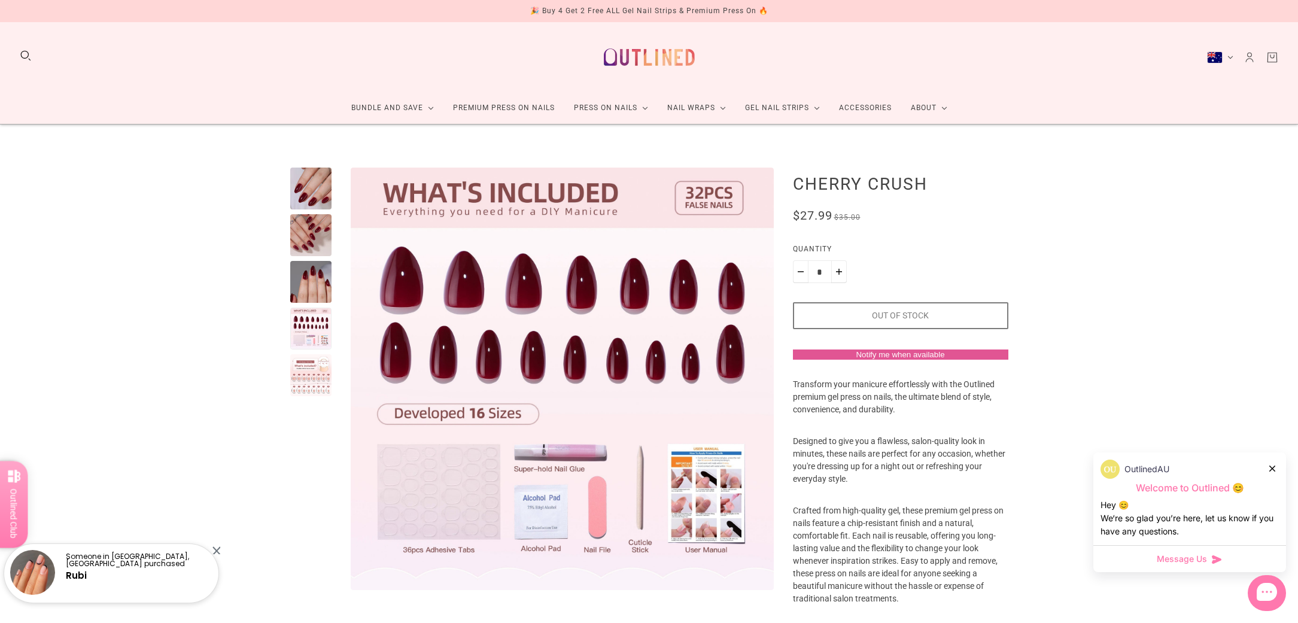
click at [329, 239] on div at bounding box center [311, 235] width 42 height 42
